Goal: Task Accomplishment & Management: Complete application form

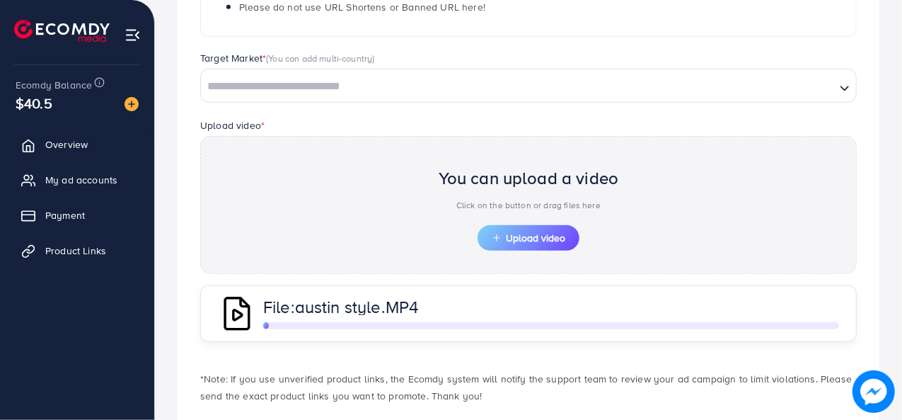
scroll to position [386, 0]
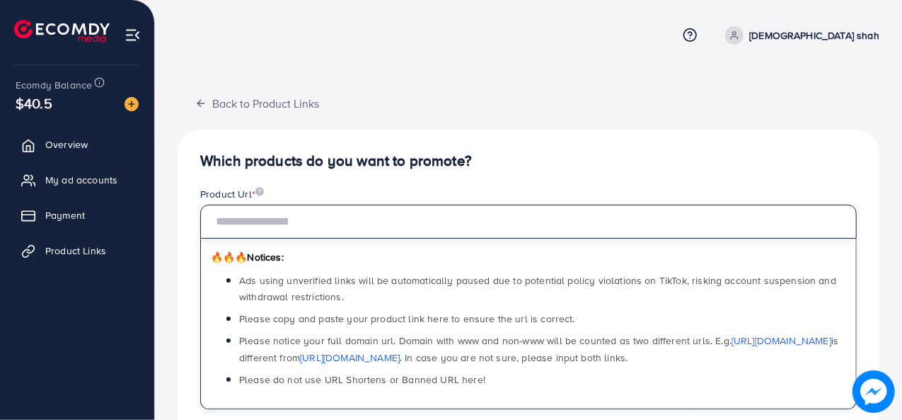
click at [277, 220] on input "text" at bounding box center [528, 222] width 657 height 34
paste input "**********"
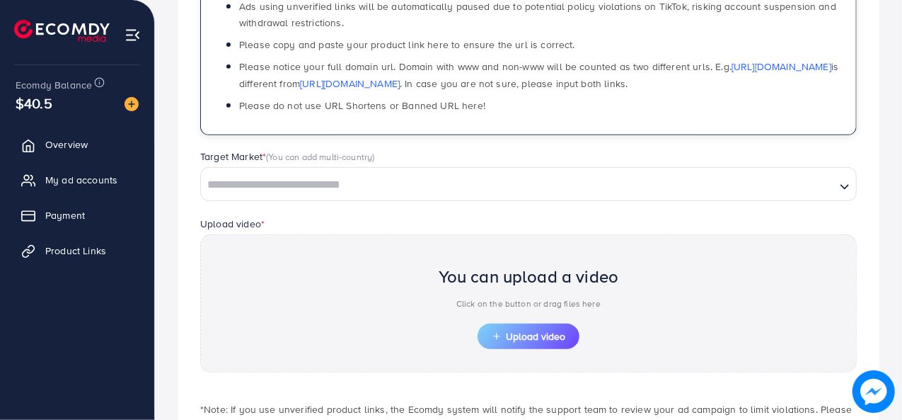
scroll to position [275, 0]
type input "**********"
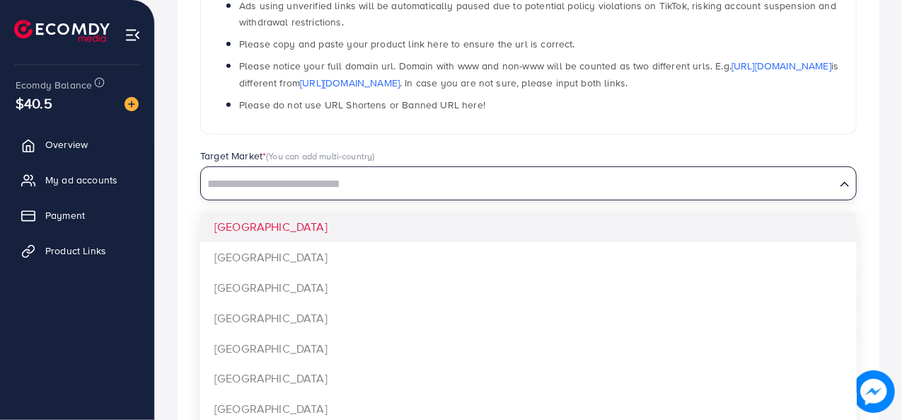
click at [437, 183] on input "Search for option" at bounding box center [518, 184] width 632 height 22
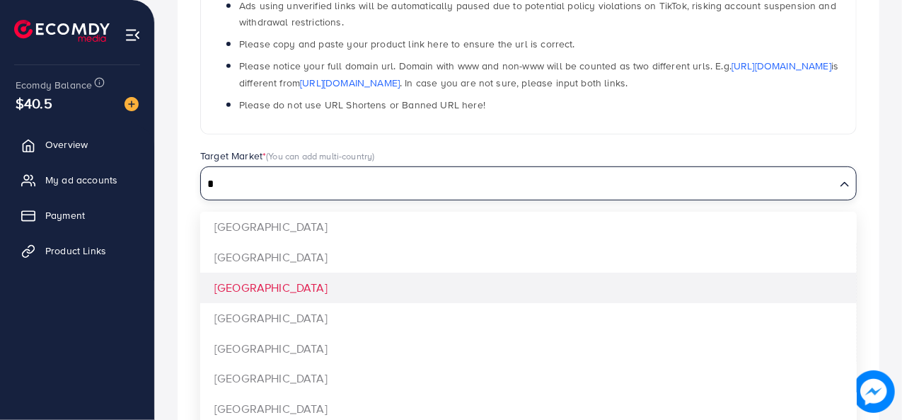
type input "*"
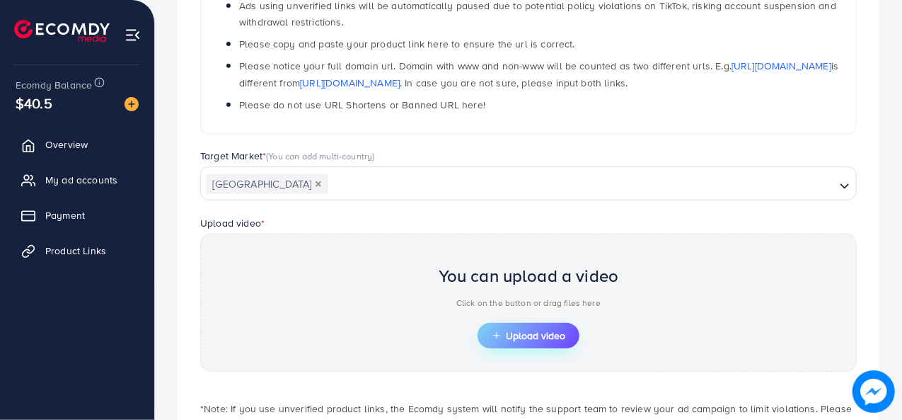
click at [511, 340] on button "Upload video" at bounding box center [529, 335] width 102 height 25
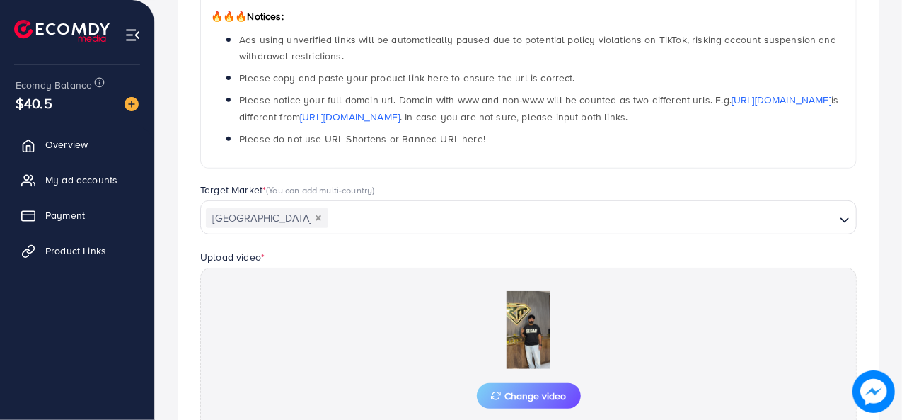
scroll to position [401, 0]
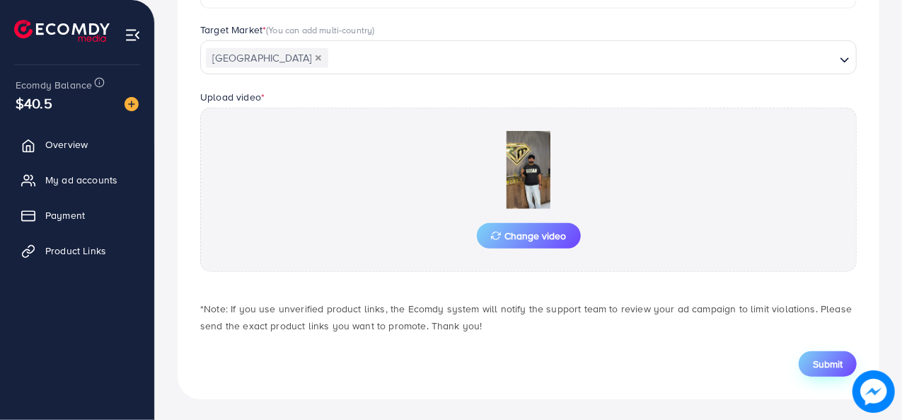
click at [828, 367] on span "Submit" at bounding box center [828, 364] width 30 height 14
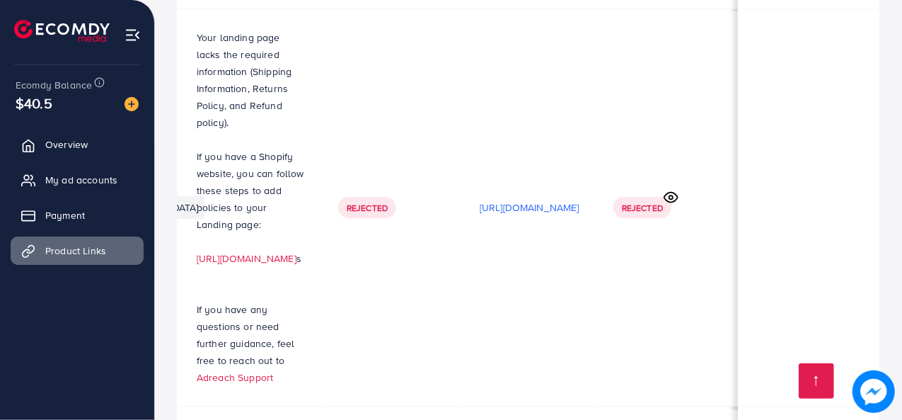
scroll to position [0, 490]
